Goal: Find specific page/section: Find specific page/section

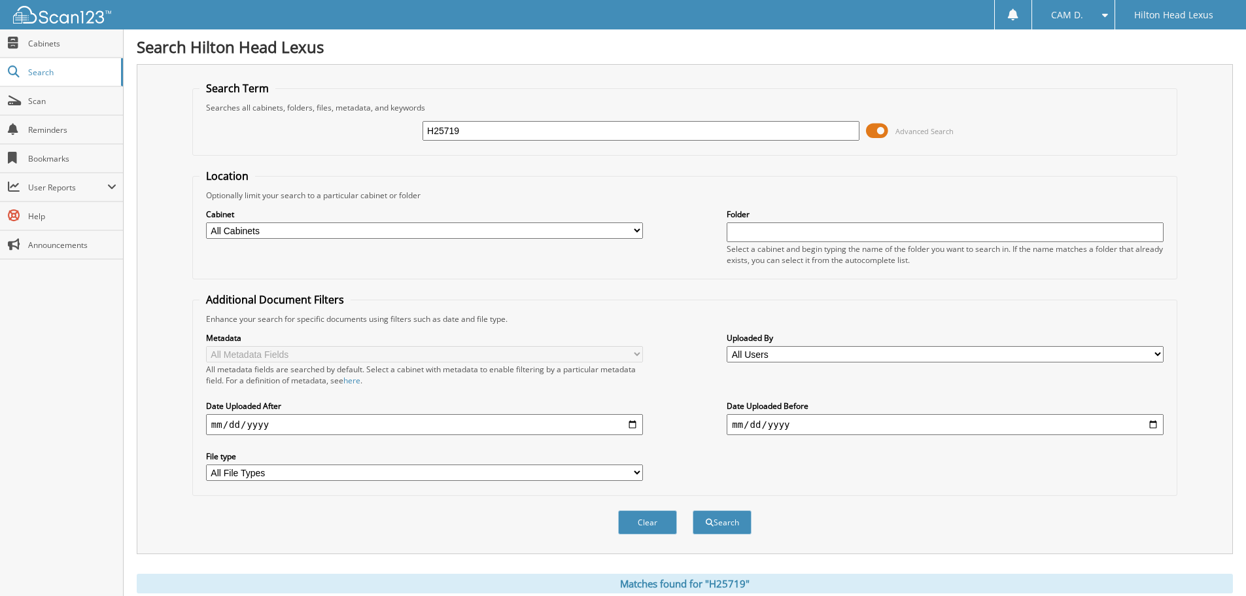
click at [508, 122] on input "H25719" at bounding box center [641, 131] width 437 height 20
paste input "698A"
type input "H25698A"
click at [693, 510] on button "Search" at bounding box center [722, 522] width 59 height 24
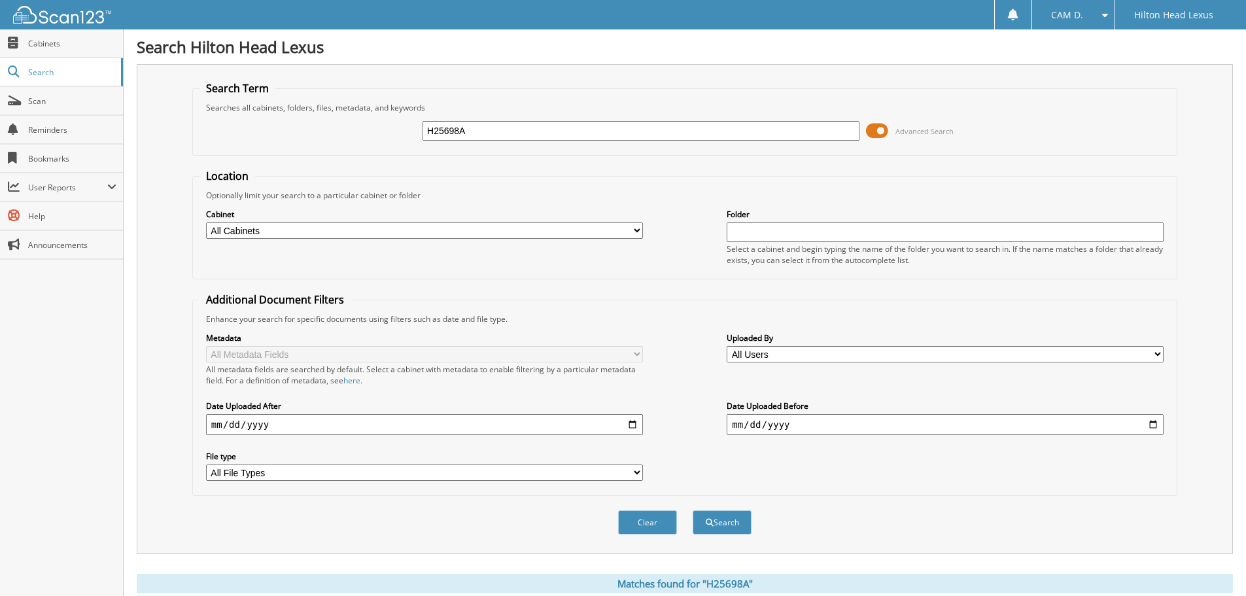
click at [523, 126] on input "H25698A" at bounding box center [641, 131] width 437 height 20
type input "h25716"
click at [693, 510] on button "Search" at bounding box center [722, 522] width 59 height 24
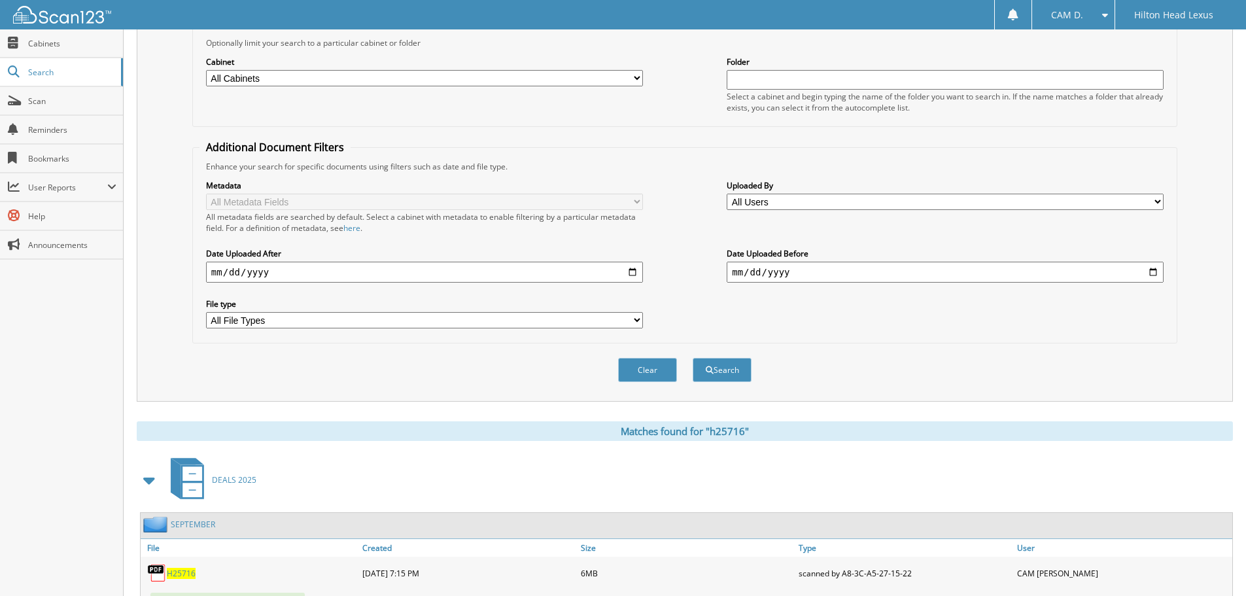
scroll to position [208, 0]
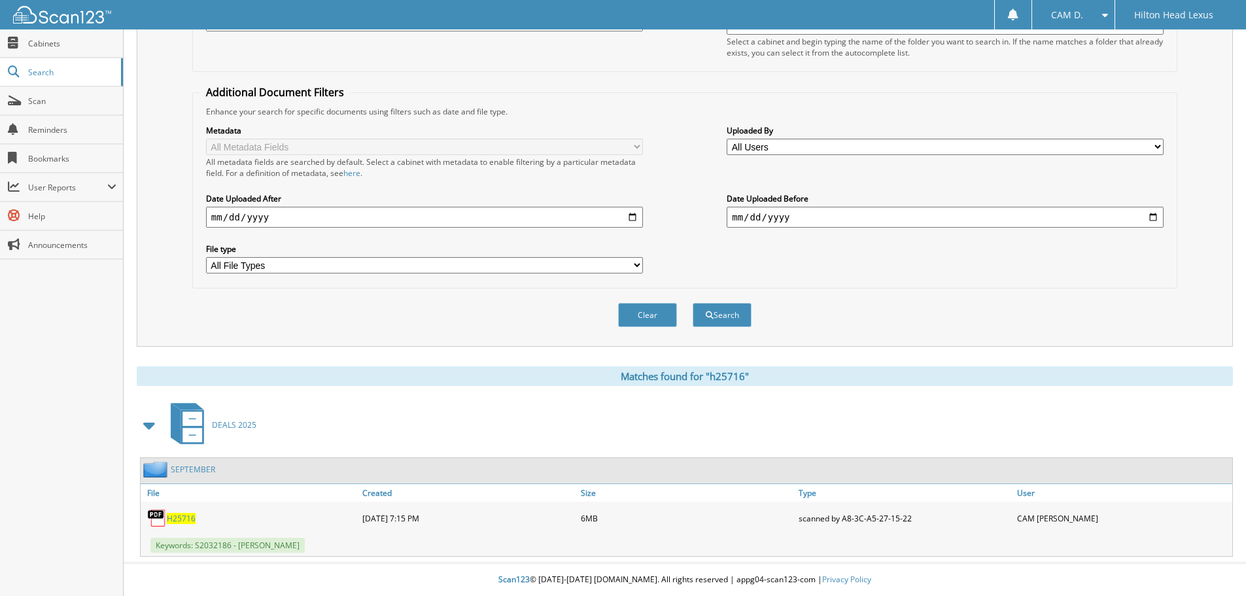
click at [193, 521] on span "H25716" at bounding box center [181, 518] width 29 height 11
